Goal: Task Accomplishment & Management: Use online tool/utility

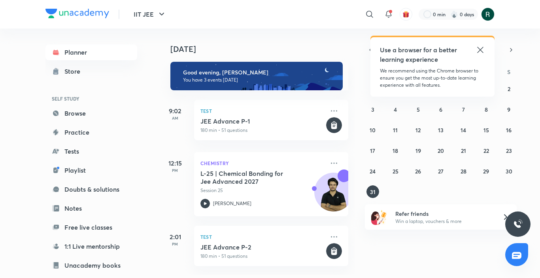
click at [481, 51] on icon at bounding box center [480, 50] width 6 height 6
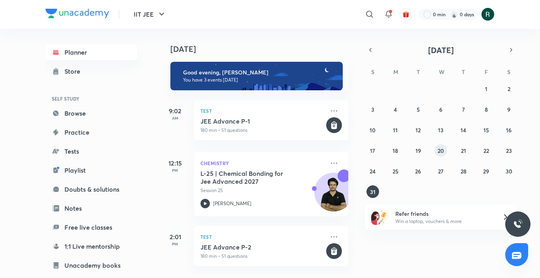
click at [442, 151] on abbr "20" at bounding box center [441, 151] width 6 height 8
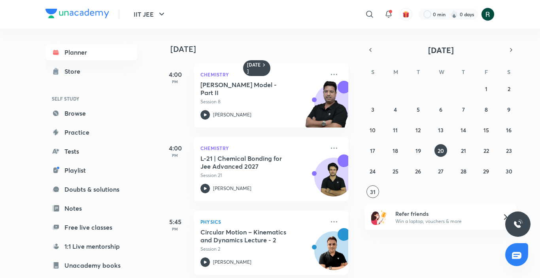
scroll to position [156, 0]
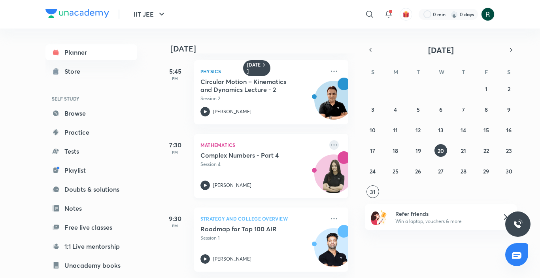
click at [330, 140] on icon at bounding box center [334, 144] width 9 height 9
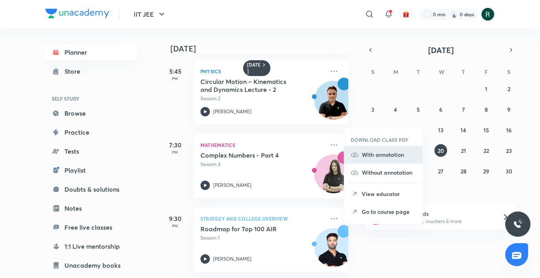
click at [385, 155] on p "With annotation" at bounding box center [389, 154] width 55 height 8
